Goal: Information Seeking & Learning: Learn about a topic

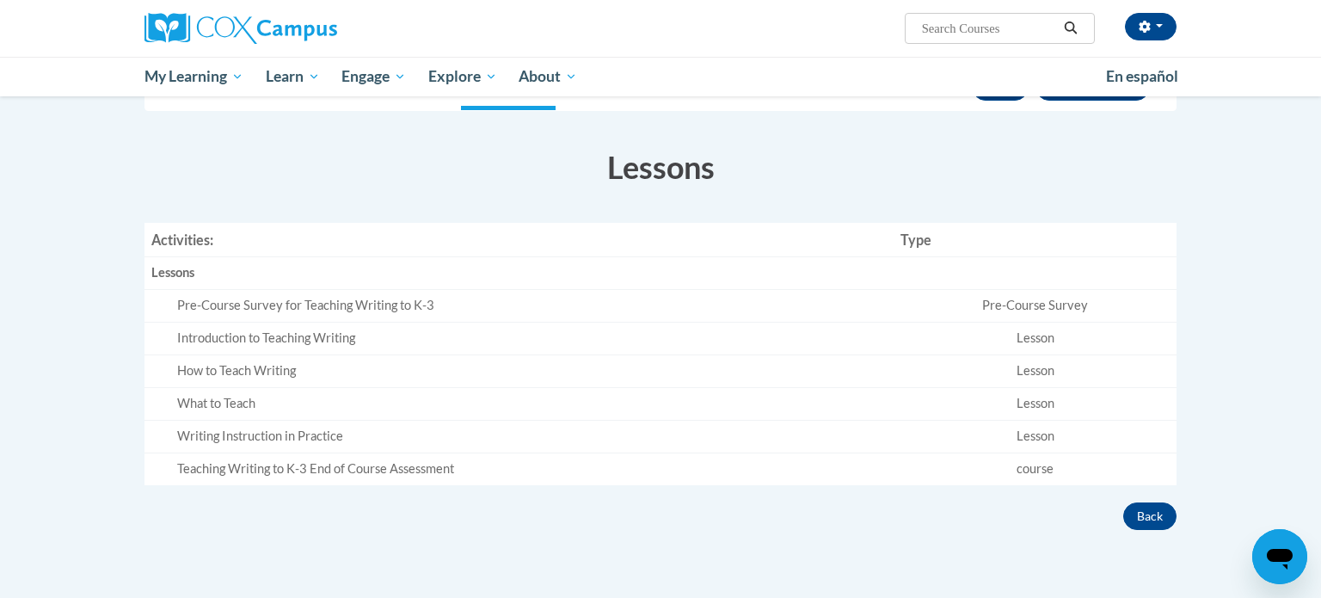
click at [996, 21] on input "Search..." at bounding box center [989, 28] width 138 height 21
type input "third grade checklist"
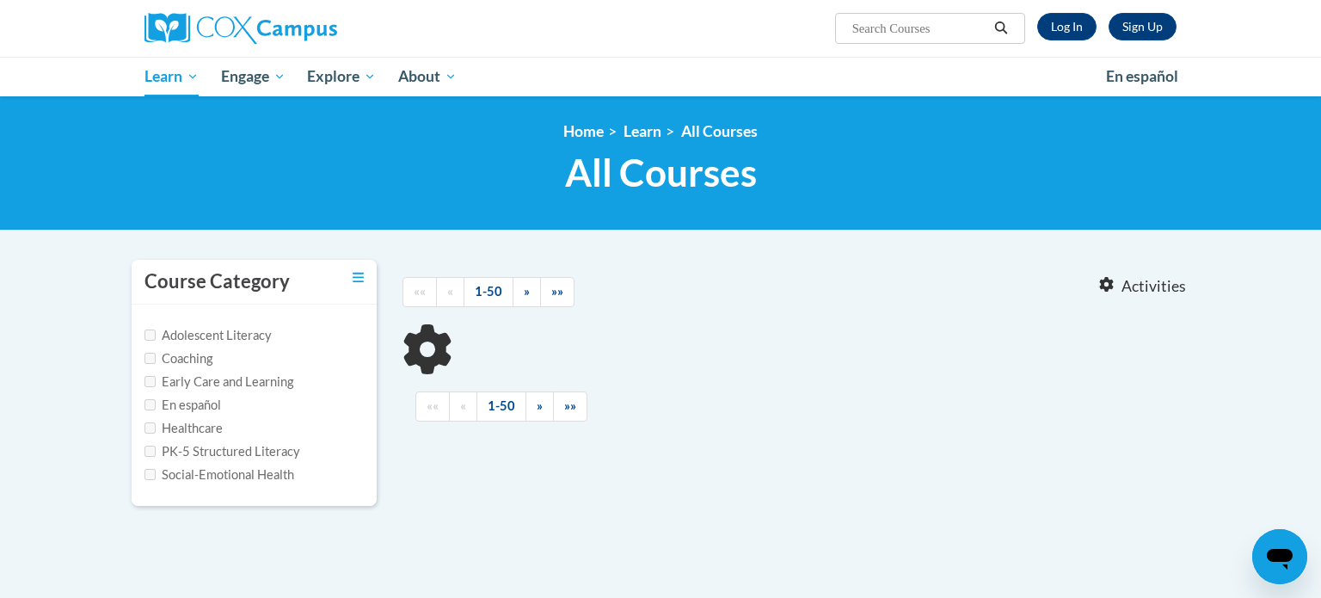
type input "third grade checklist"
click at [965, 29] on input "third grade checklist" at bounding box center [919, 28] width 138 height 21
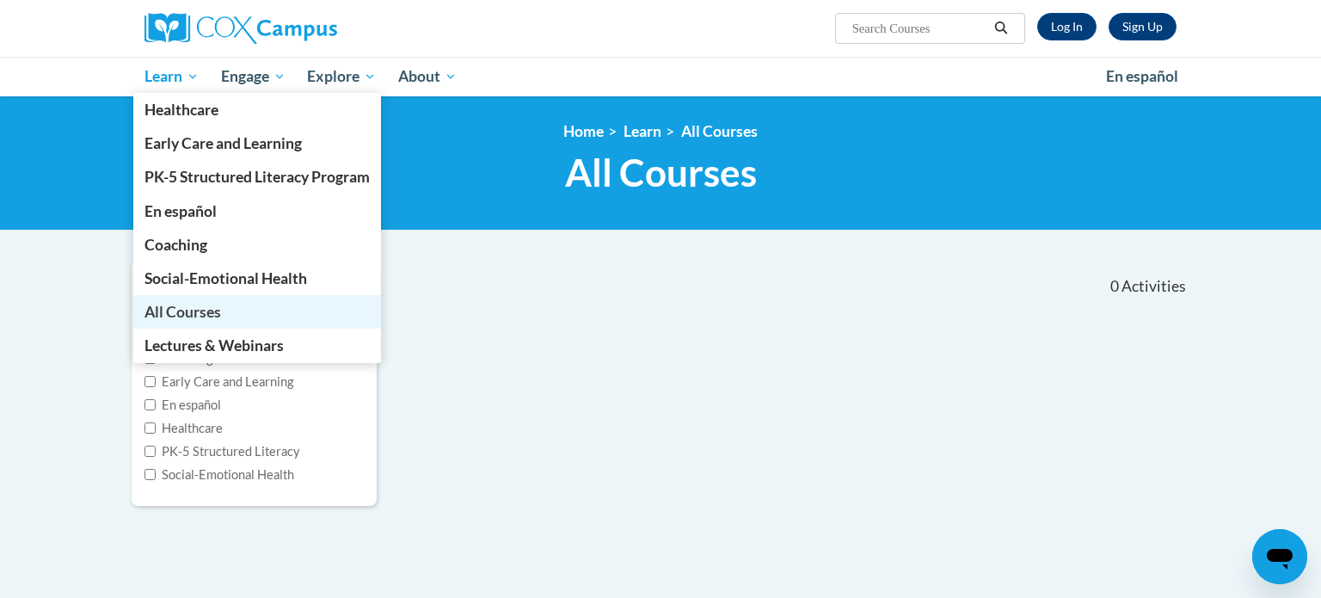
click at [192, 314] on span "All Courses" at bounding box center [182, 312] width 77 height 18
